Goal: Check status: Check status

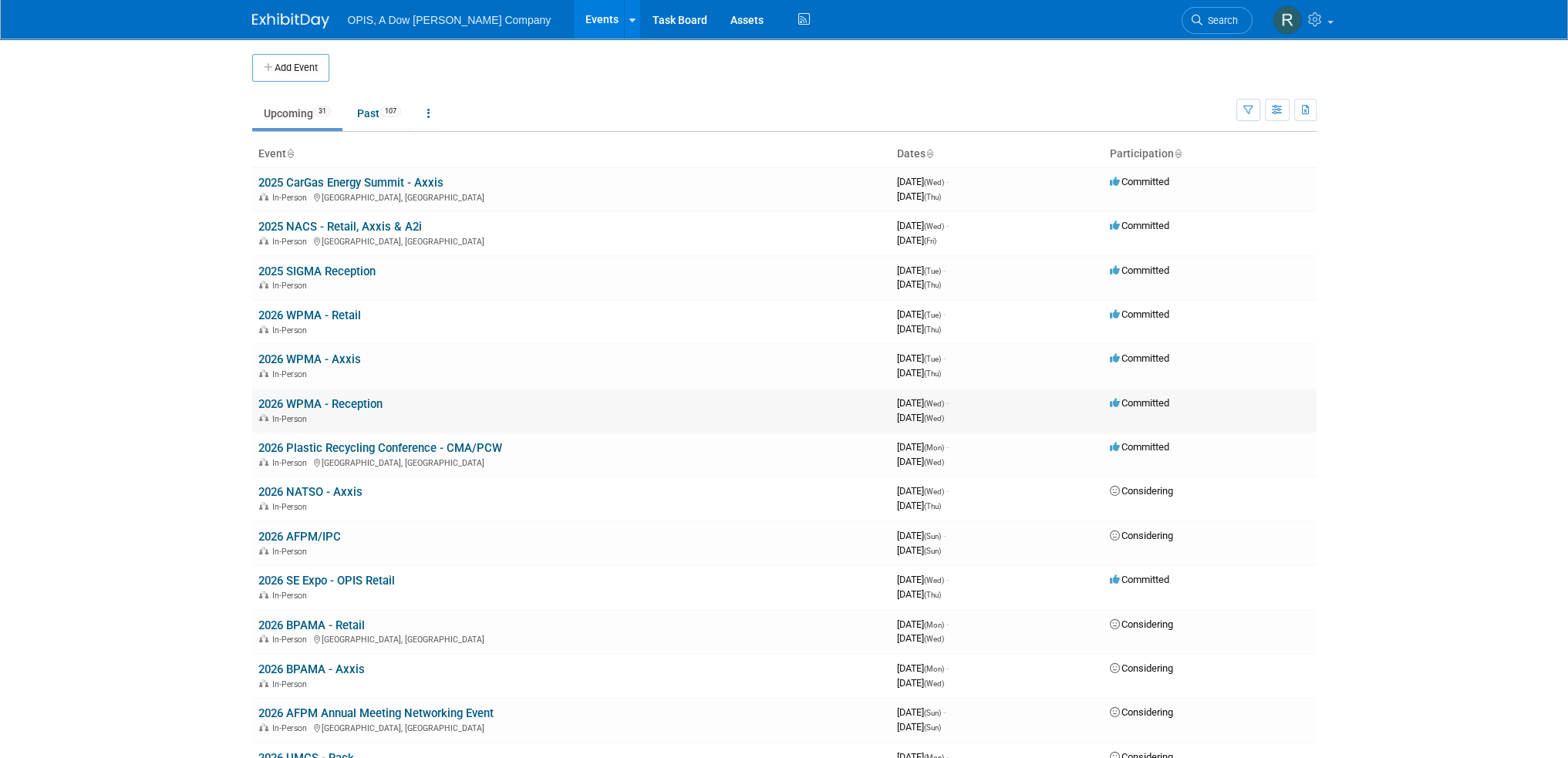
click at [315, 399] on link "2026 WPMA - Reception" at bounding box center [320, 404] width 124 height 14
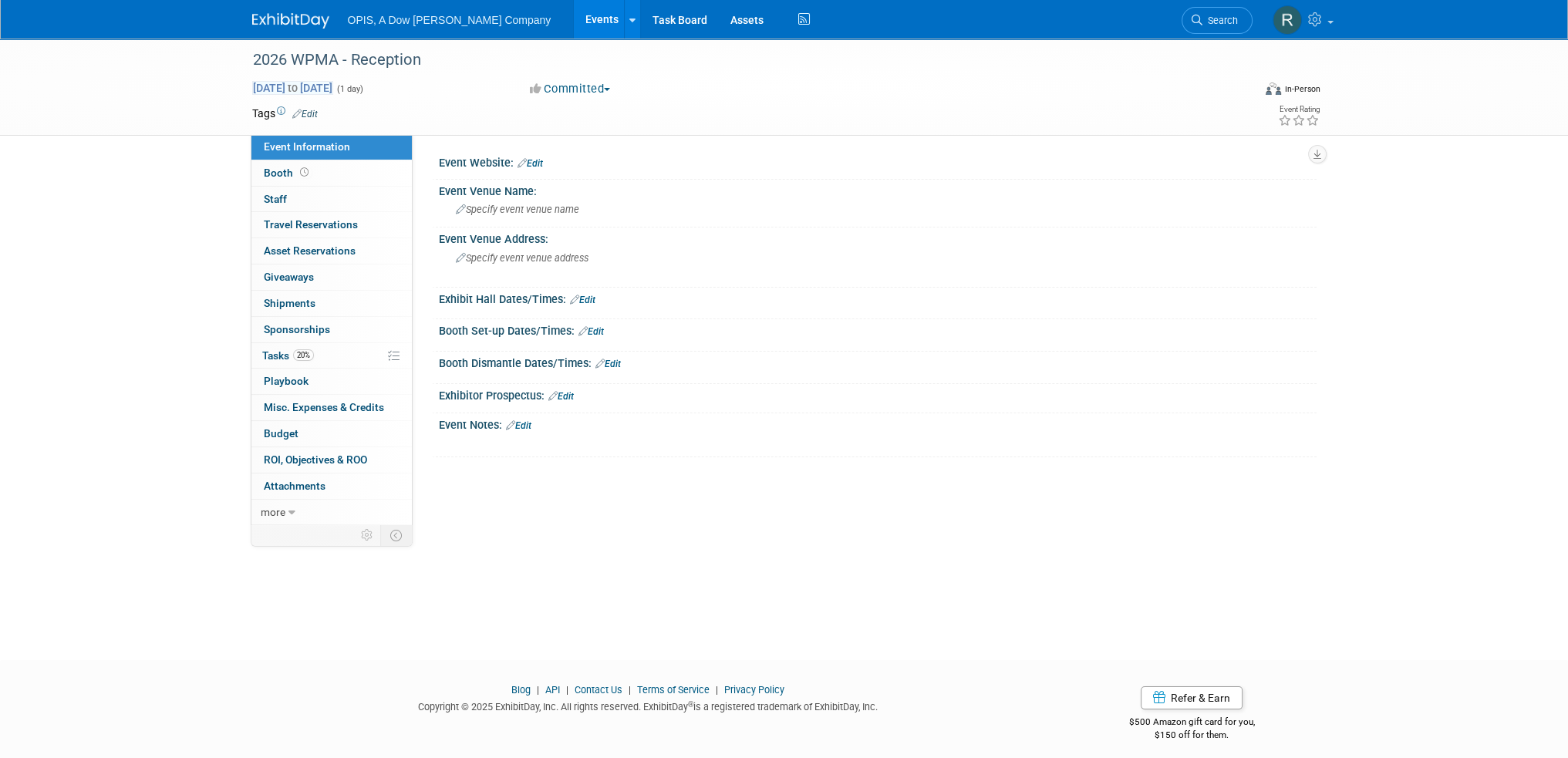
click at [333, 91] on span "[DATE] to [DATE]" at bounding box center [293, 88] width 81 height 14
type input "[DATE]"
select select "1"
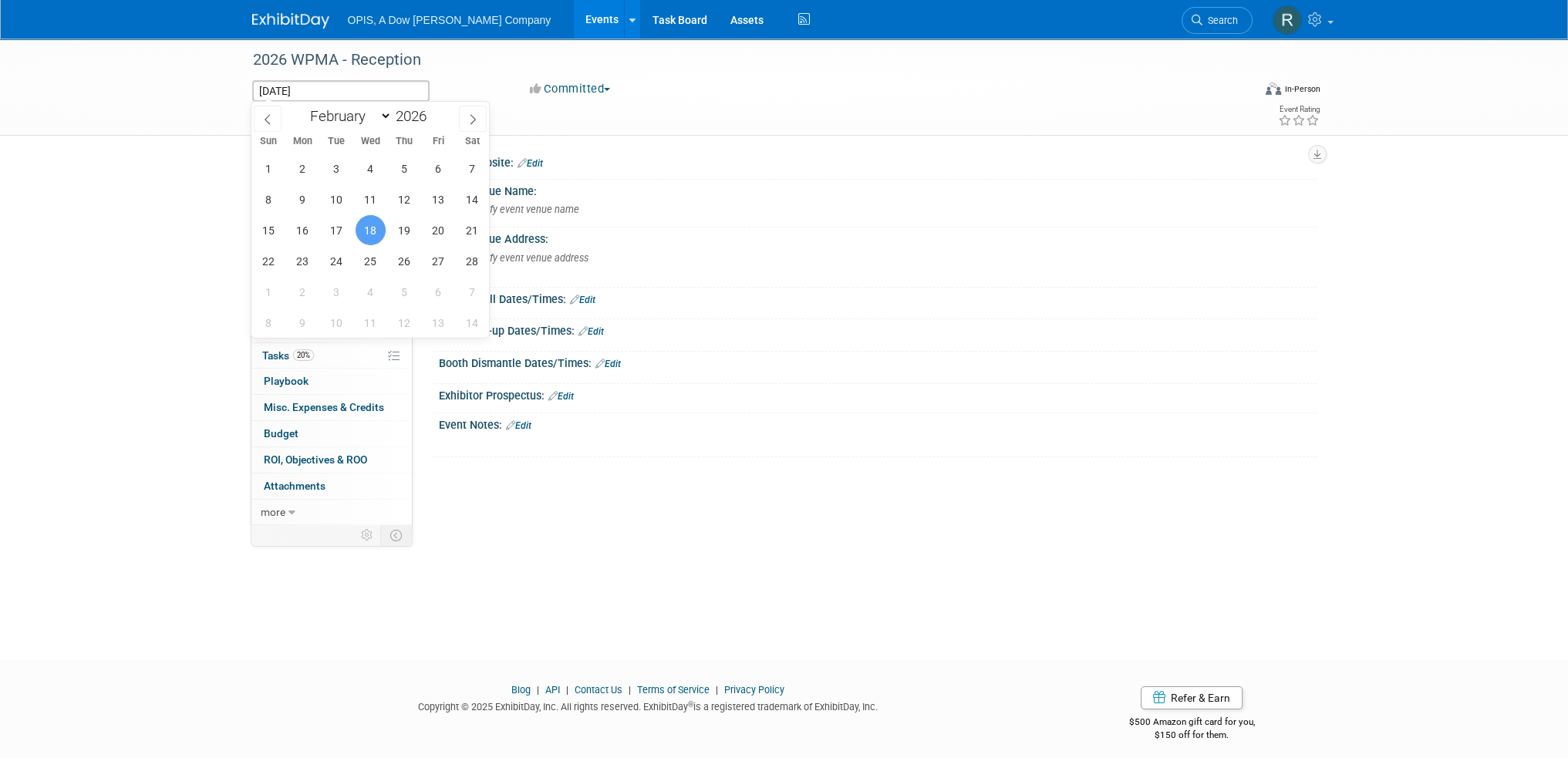
click at [473, 86] on div "[DATE] to [DATE] (1 day) [DATE]" at bounding box center [377, 91] width 250 height 22
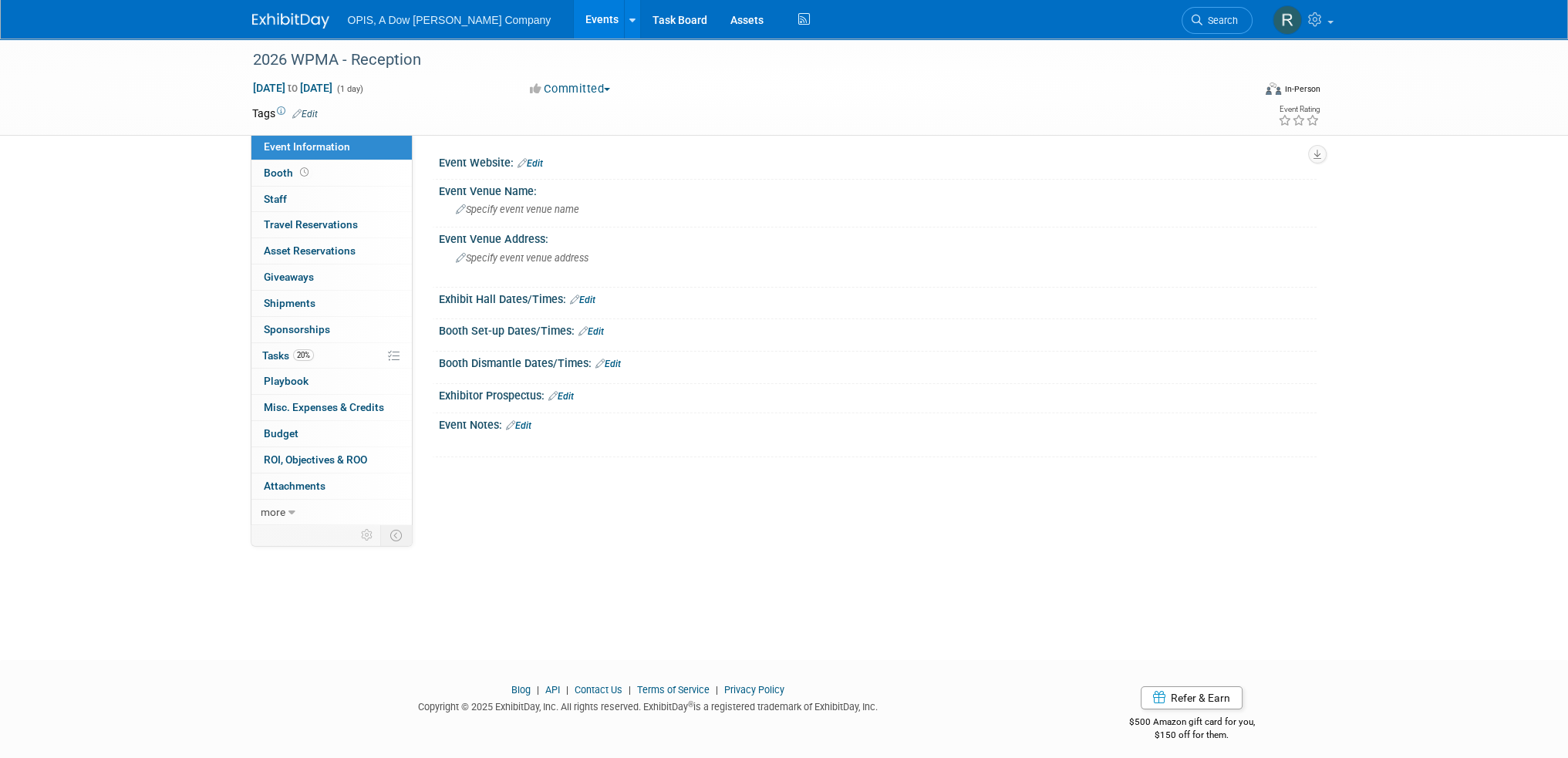
click at [573, 16] on link "Events" at bounding box center [602, 19] width 56 height 38
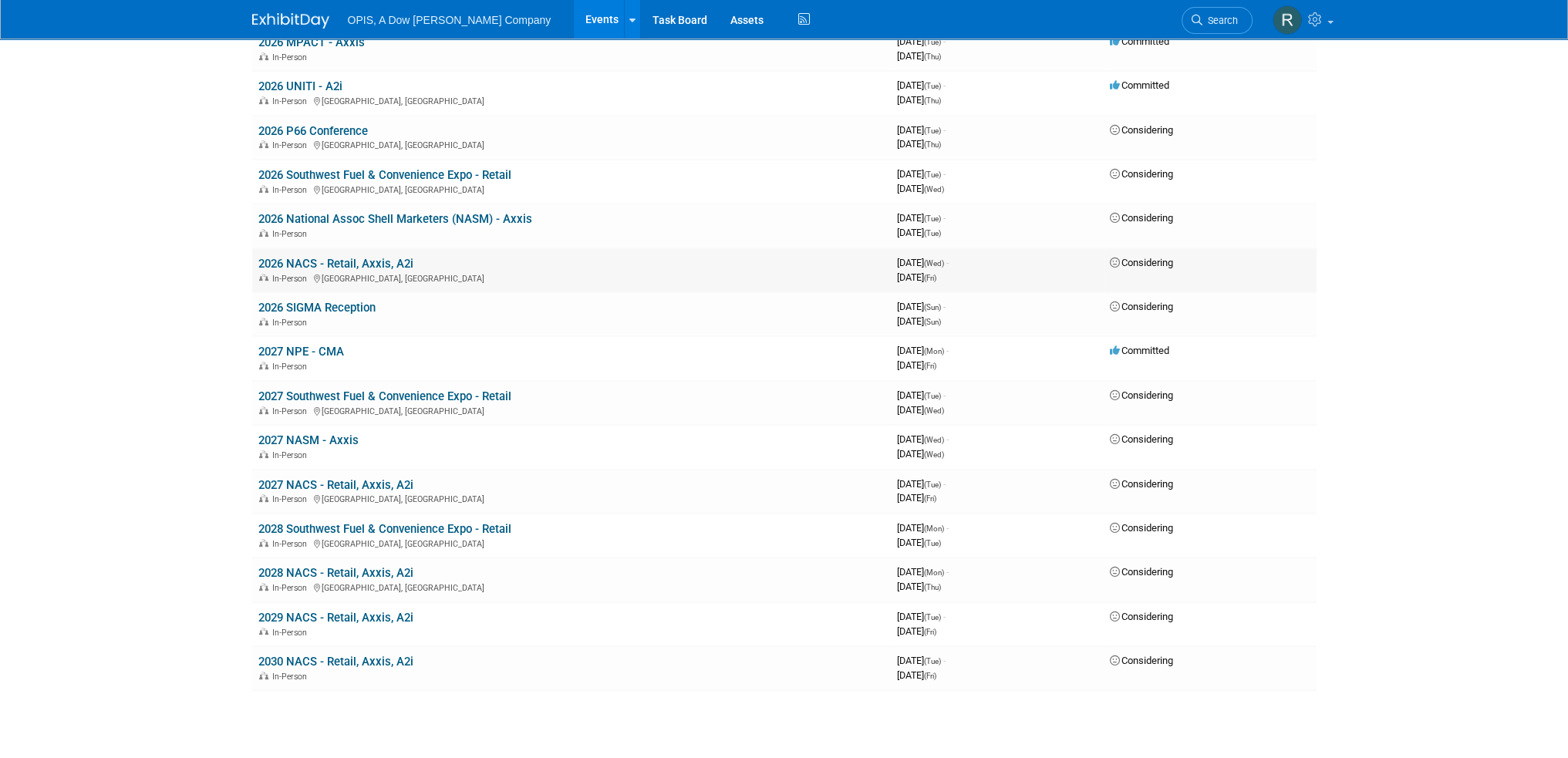
scroll to position [309, 0]
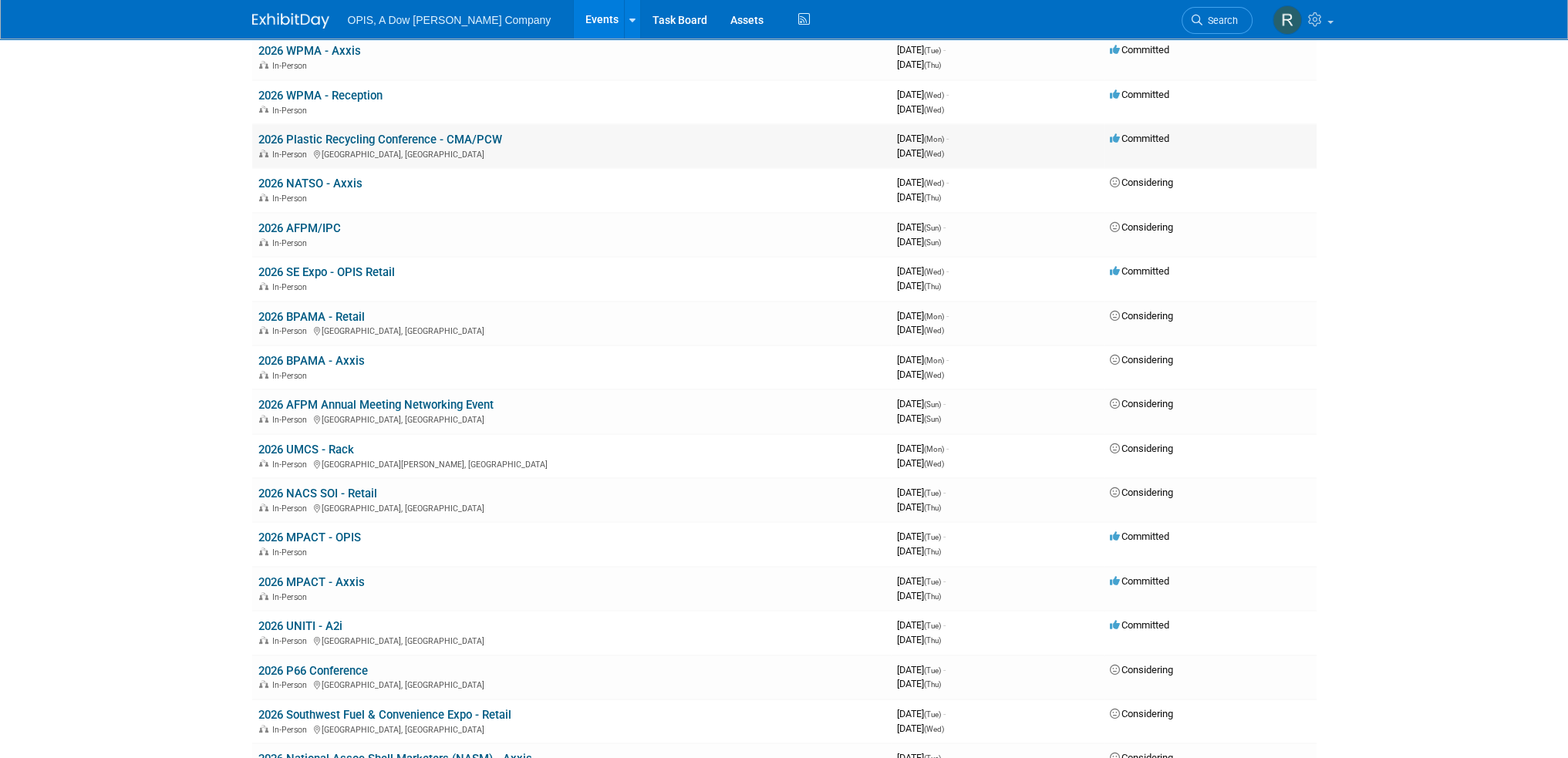
click at [332, 137] on link "2026 Plastic Recycling Conference - CMA/PCW" at bounding box center [380, 140] width 244 height 14
